Goal: Task Accomplishment & Management: Use online tool/utility

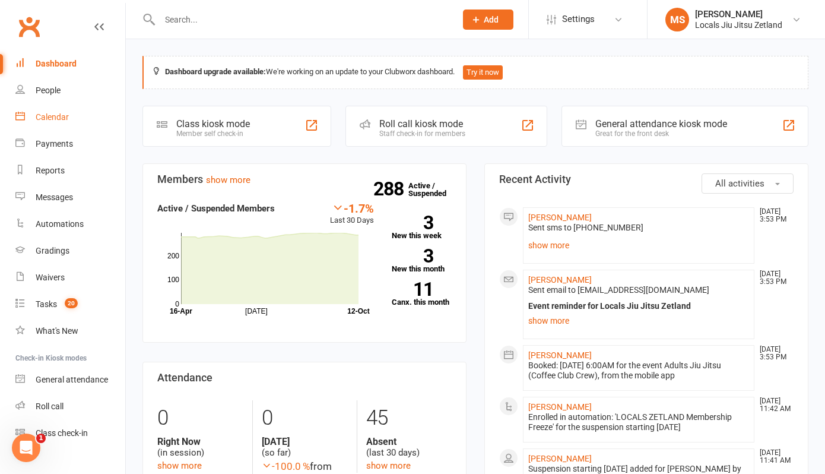
click at [53, 115] on div "Calendar" at bounding box center [52, 116] width 33 height 9
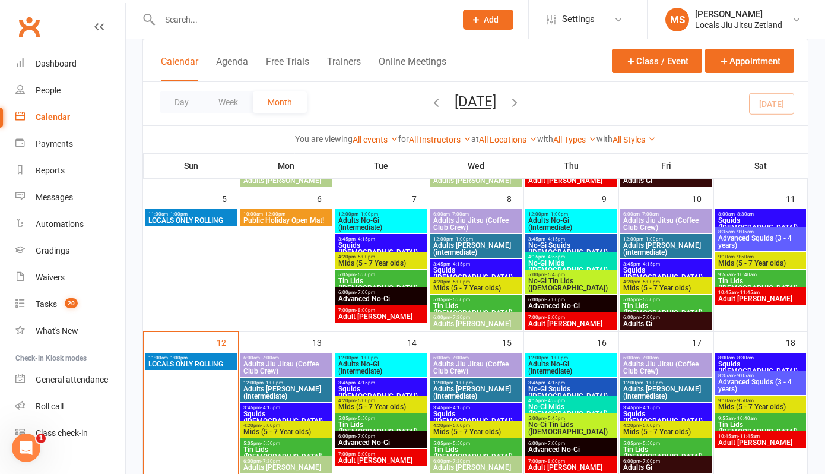
scroll to position [212, 0]
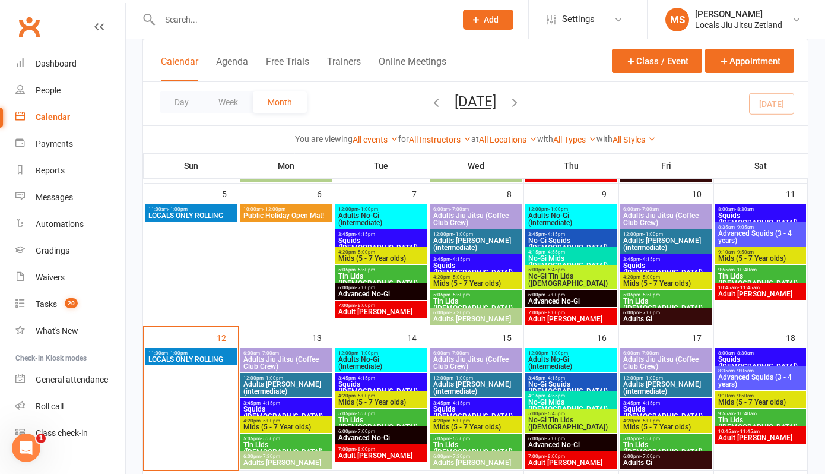
click at [640, 310] on span "- 7:00pm" at bounding box center [650, 312] width 20 height 5
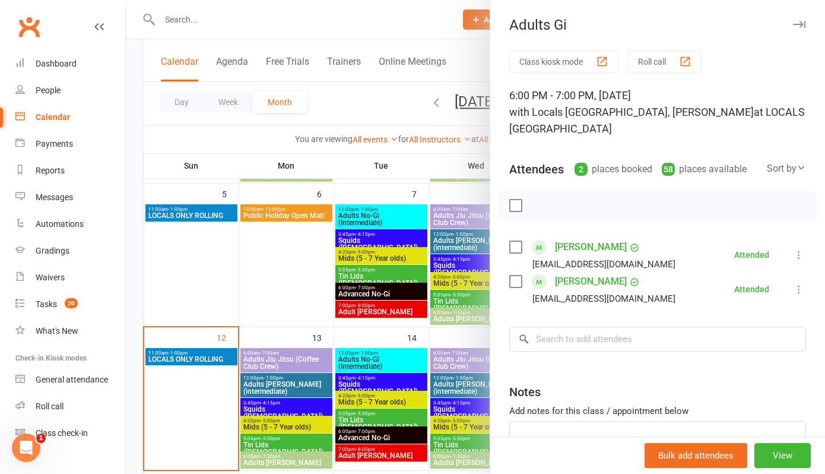
click at [336, 338] on div at bounding box center [475, 237] width 699 height 474
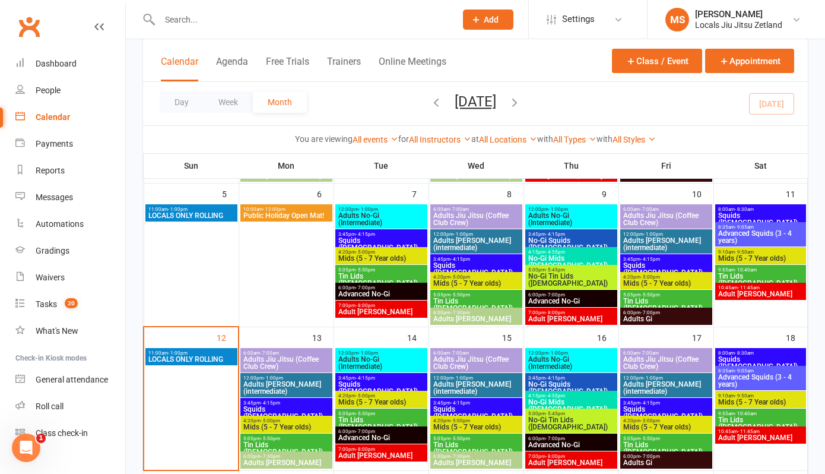
click at [671, 298] on span "Tin Lids ([DEMOGRAPHIC_DATA])" at bounding box center [666, 304] width 87 height 14
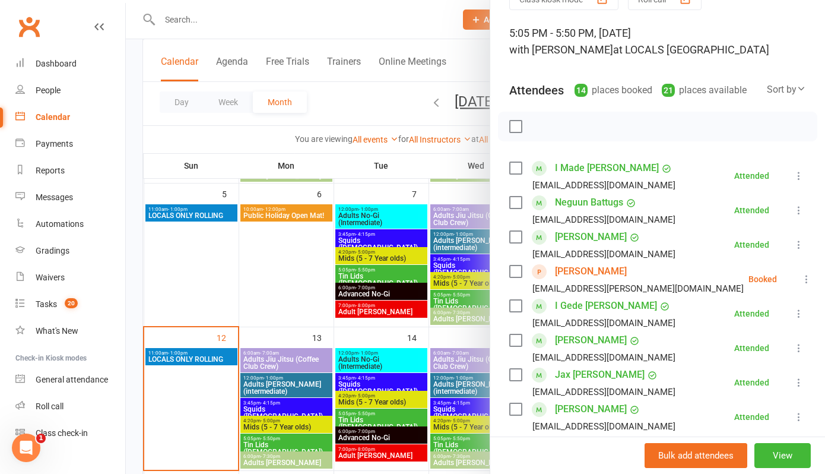
scroll to position [77, 0]
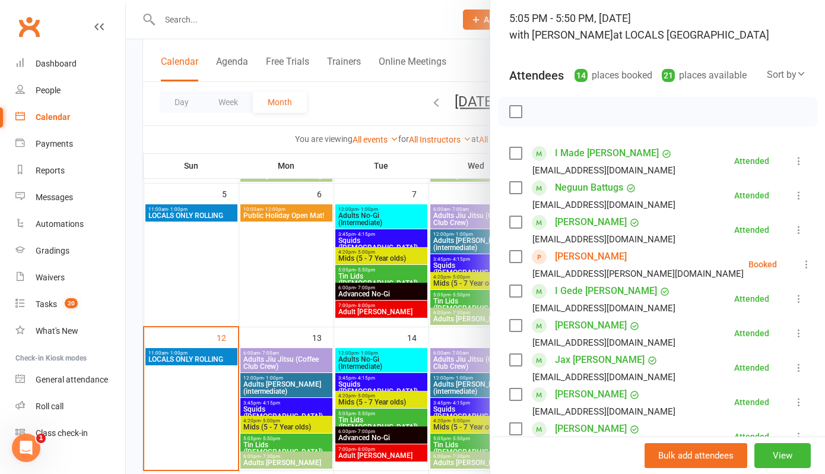
click at [801, 270] on icon at bounding box center [807, 264] width 12 height 12
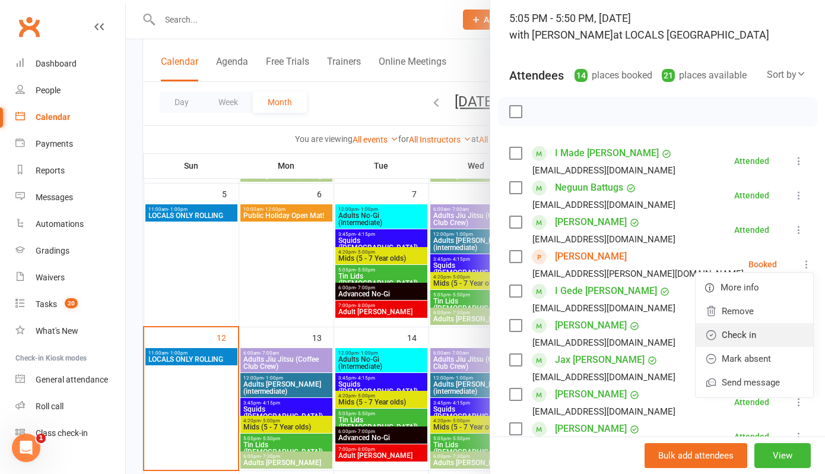
click at [726, 345] on link "Check in" at bounding box center [755, 335] width 118 height 24
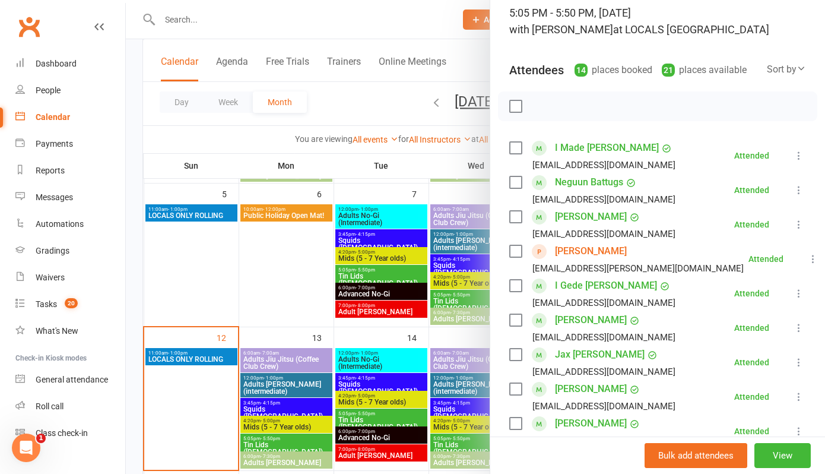
scroll to position [0, 0]
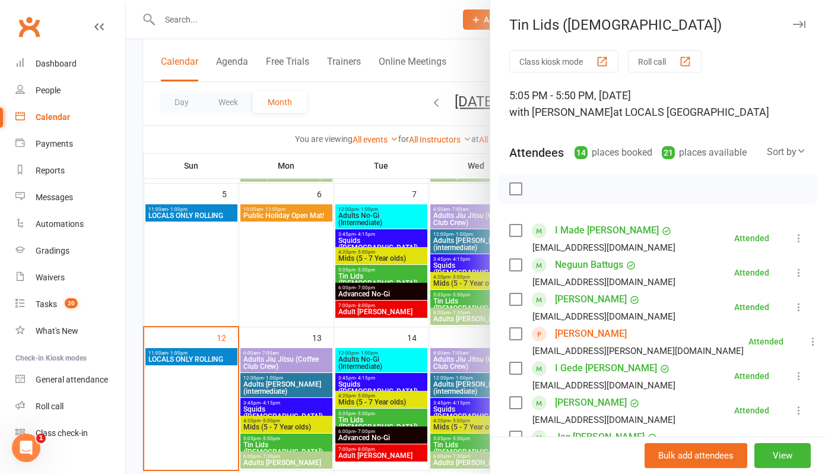
click at [331, 96] on div at bounding box center [475, 237] width 699 height 474
